Goal: Find contact information: Find contact information

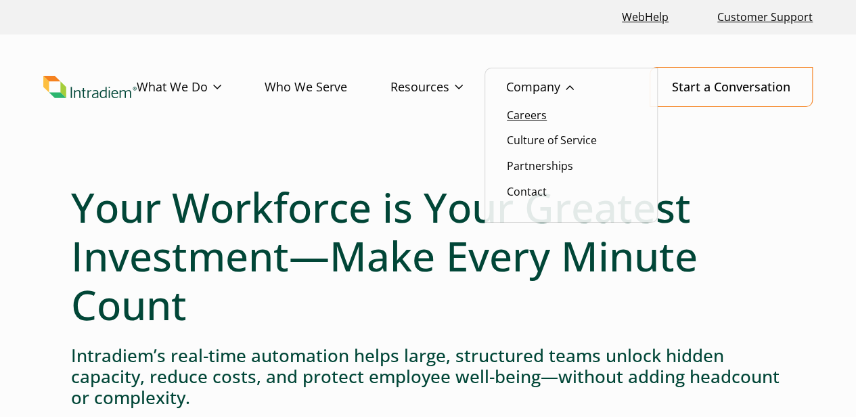
click at [541, 117] on link "Careers" at bounding box center [527, 115] width 40 height 15
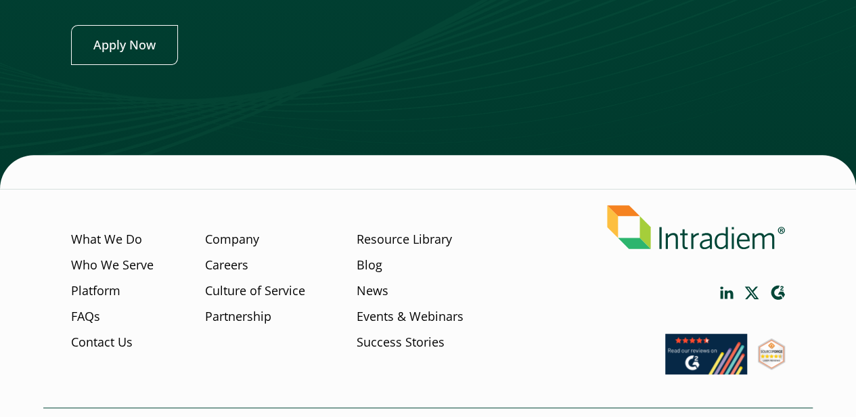
scroll to position [5388, 0]
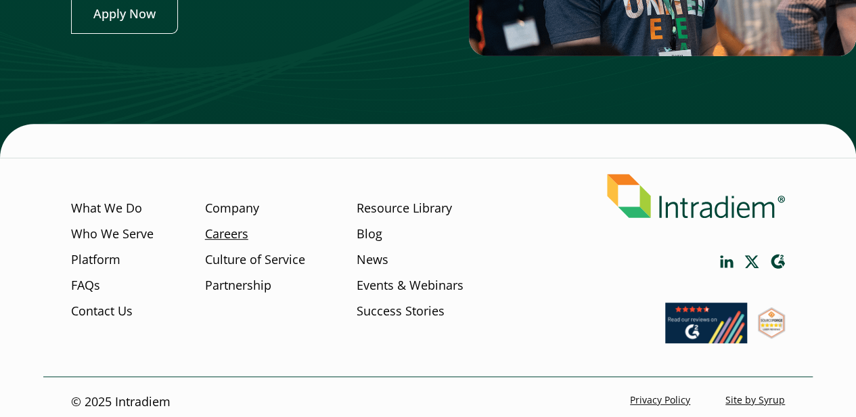
click at [229, 232] on link "Careers" at bounding box center [226, 234] width 43 height 18
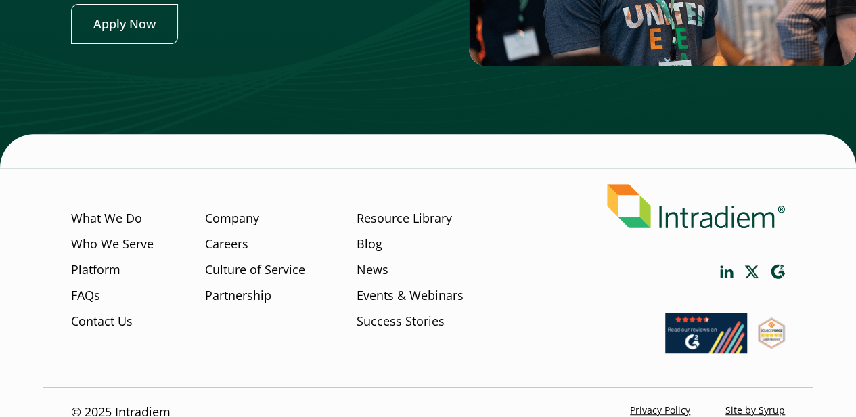
scroll to position [5388, 0]
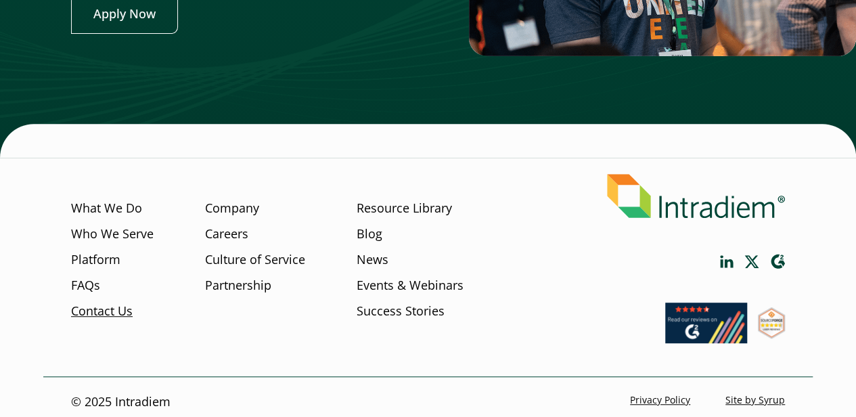
click at [112, 302] on link "Contact Us" at bounding box center [102, 311] width 62 height 18
